Goal: Task Accomplishment & Management: Complete application form

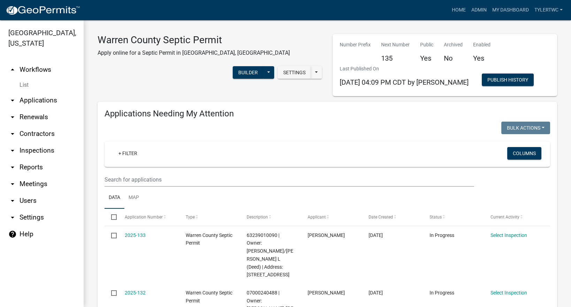
select select "2: 50"
select select "3: 100"
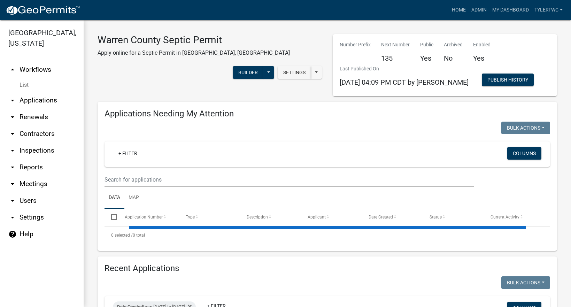
select select "2: 50"
select select "3: 100"
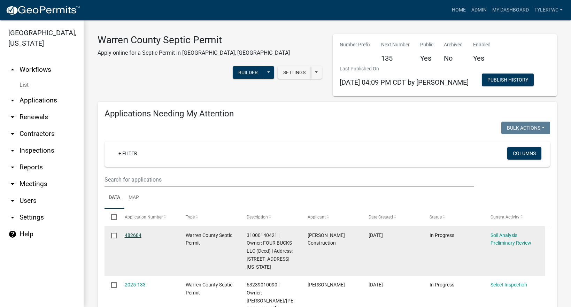
click at [129, 235] on link "482684" at bounding box center [133, 235] width 17 height 6
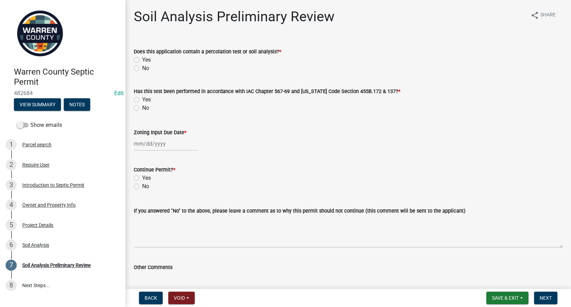
click at [142, 59] on label "Yes" at bounding box center [146, 60] width 9 height 8
click at [142, 59] on input "Yes" at bounding box center [144, 58] width 5 height 5
radio input "true"
click at [142, 102] on label "Yes" at bounding box center [146, 100] width 9 height 8
click at [142, 100] on input "Yes" at bounding box center [144, 98] width 5 height 5
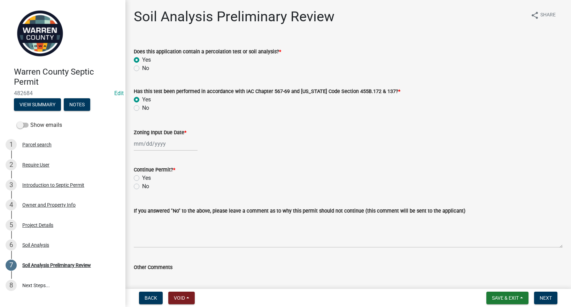
radio input "true"
click at [145, 147] on div at bounding box center [166, 144] width 64 height 14
select select "9"
select select "2025"
click at [151, 216] on div "23" at bounding box center [151, 214] width 11 height 11
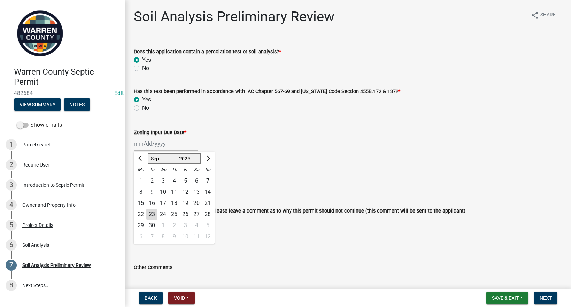
type input "[DATE]"
click at [142, 176] on label "Yes" at bounding box center [146, 178] width 9 height 8
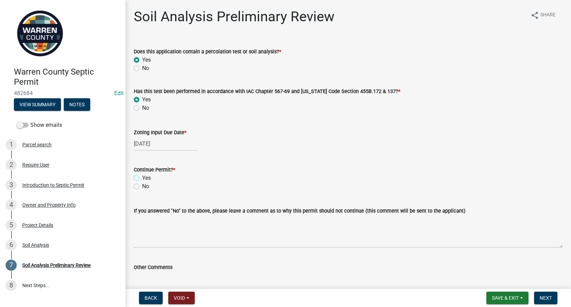
click at [142, 176] on input "Yes" at bounding box center [144, 176] width 5 height 5
radio input "true"
click at [548, 299] on span "Next" at bounding box center [546, 298] width 12 height 6
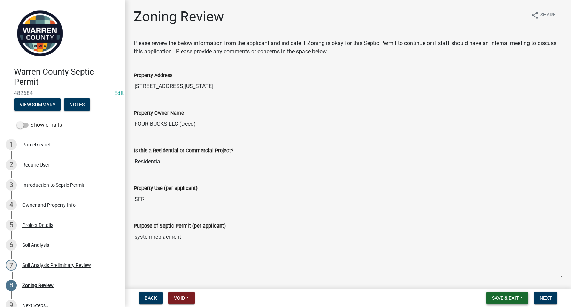
click at [513, 295] on button "Save & Exit" at bounding box center [508, 298] width 42 height 13
click at [497, 280] on button "Save & Exit" at bounding box center [501, 280] width 56 height 17
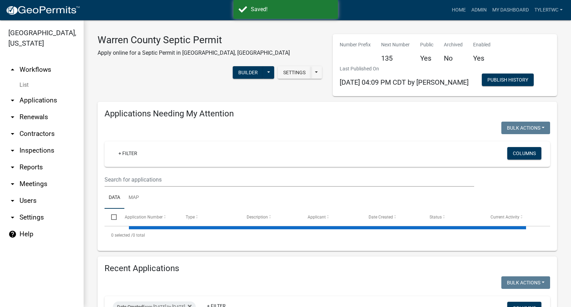
select select "2: 50"
select select "3: 100"
